Goal: Information Seeking & Learning: Understand process/instructions

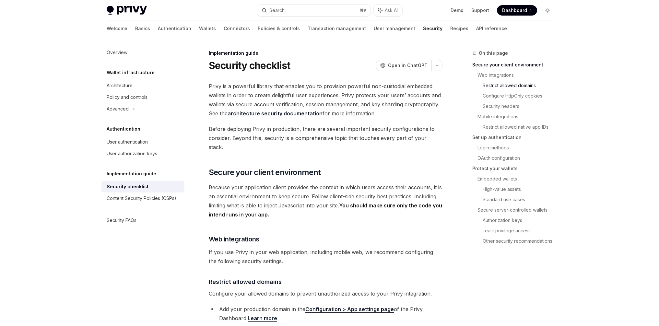
scroll to position [219, 0]
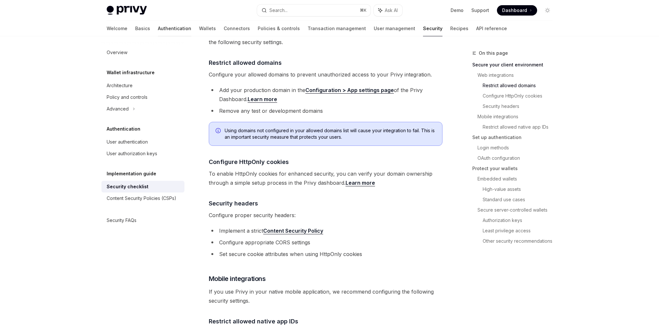
click at [158, 29] on link "Authentication" at bounding box center [174, 29] width 33 height 16
type textarea "*"
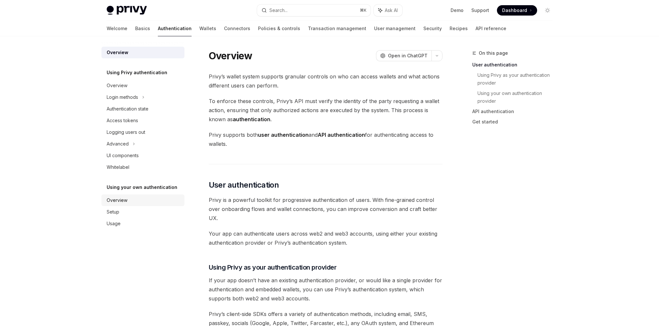
click at [127, 194] on link "Overview" at bounding box center [142, 200] width 83 height 12
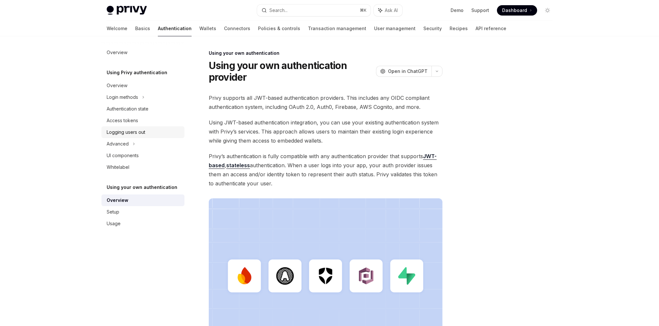
click at [145, 135] on div "Logging users out" at bounding box center [144, 132] width 74 height 8
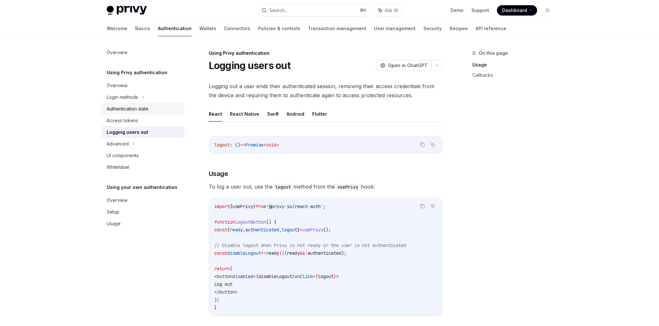
click at [151, 109] on div "Authentication state" at bounding box center [144, 109] width 74 height 8
type textarea "*"
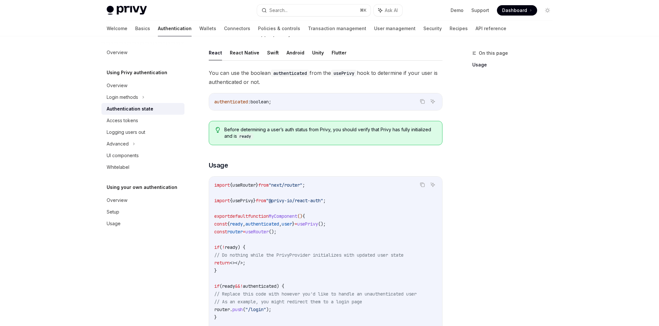
scroll to position [112, 0]
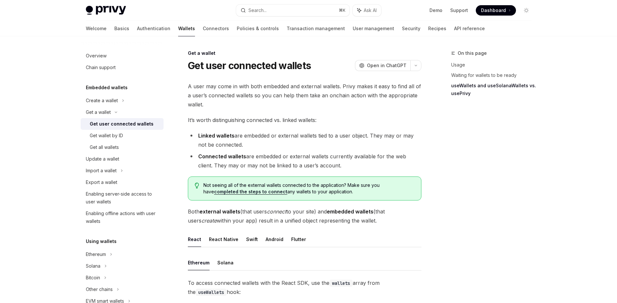
scroll to position [541, 0]
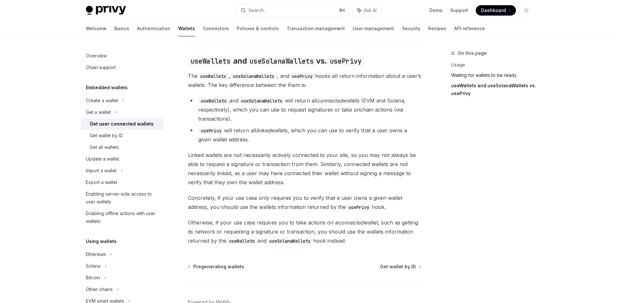
click at [481, 73] on link "Waiting for wallets to be ready" at bounding box center [494, 75] width 86 height 10
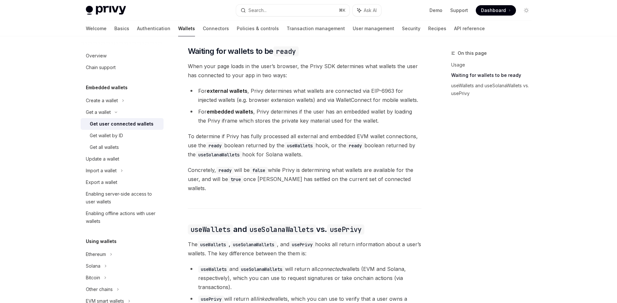
scroll to position [373, 0]
type textarea "*"
